Goal: Information Seeking & Learning: Learn about a topic

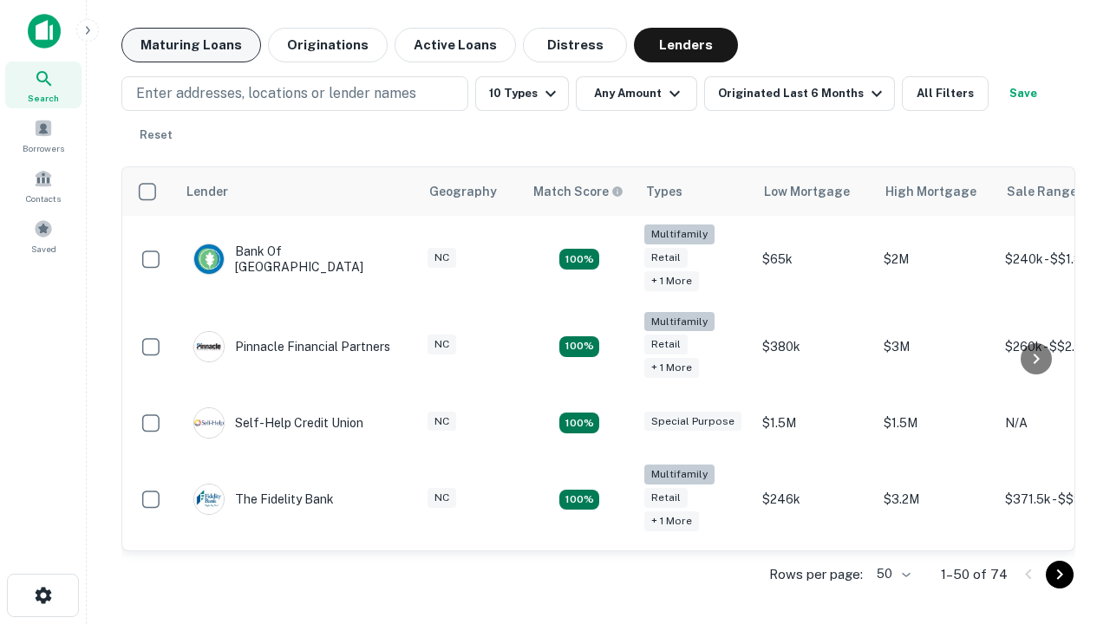
click at [191, 45] on button "Maturing Loans" at bounding box center [191, 45] width 140 height 35
